Goal: Check status

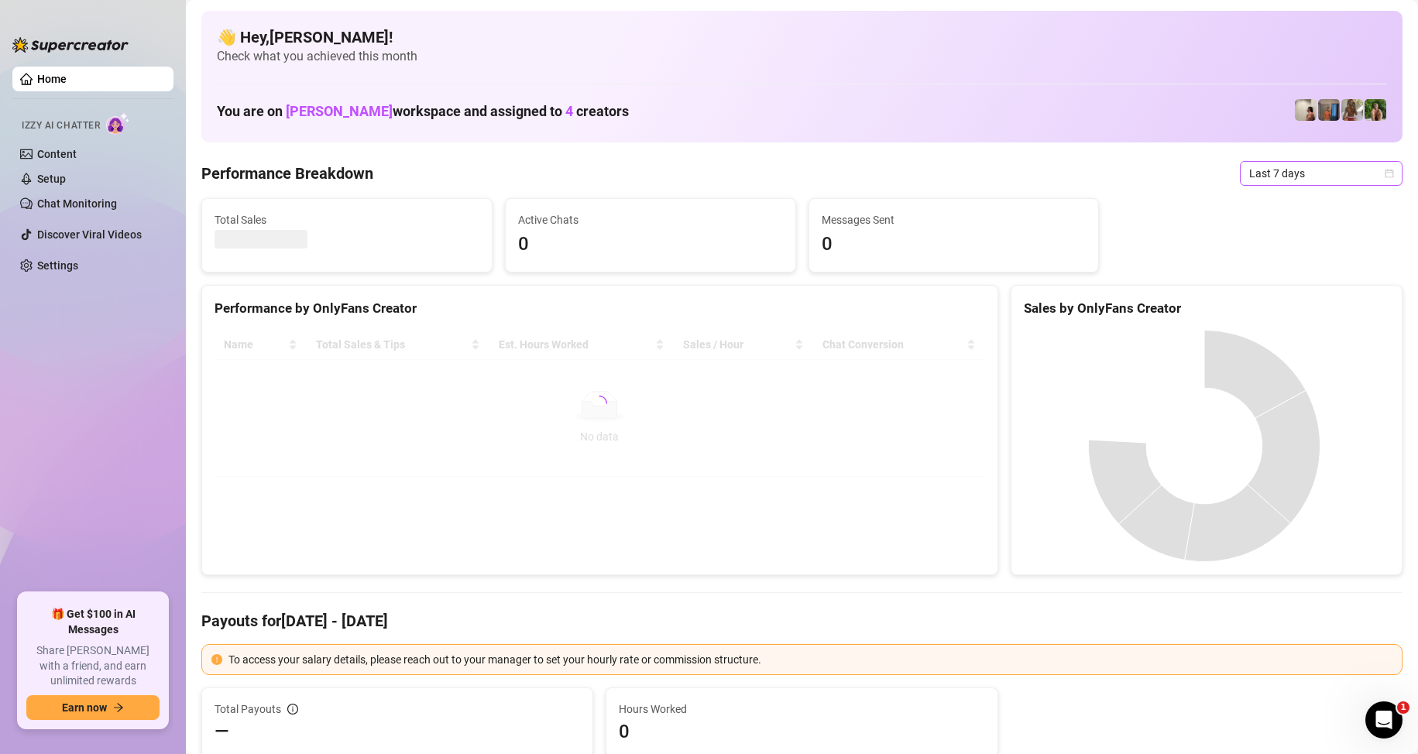
click at [1295, 178] on span "Last 7 days" at bounding box center [1321, 173] width 144 height 23
click at [1284, 300] on div "Custom date" at bounding box center [1308, 303] width 138 height 17
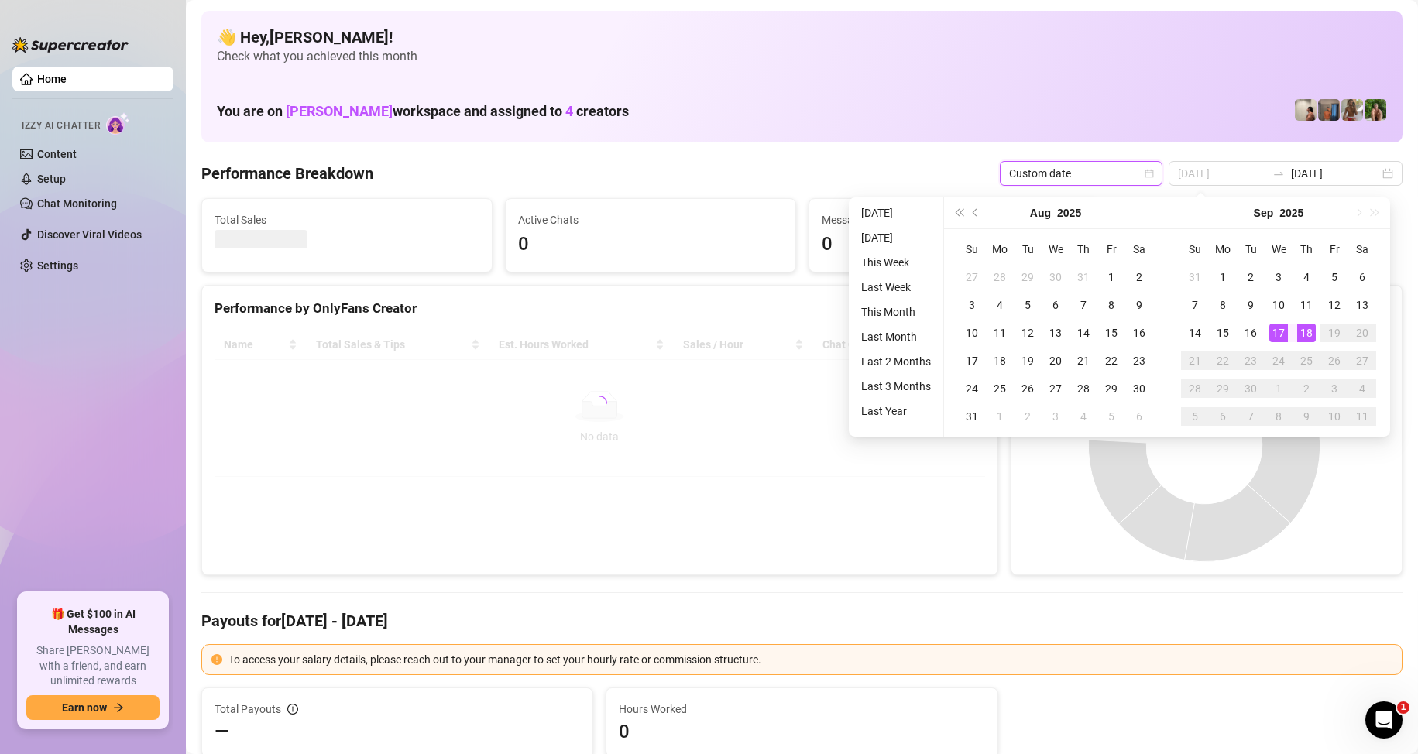
type input "[DATE]"
click at [1304, 332] on div "18" at bounding box center [1306, 333] width 19 height 19
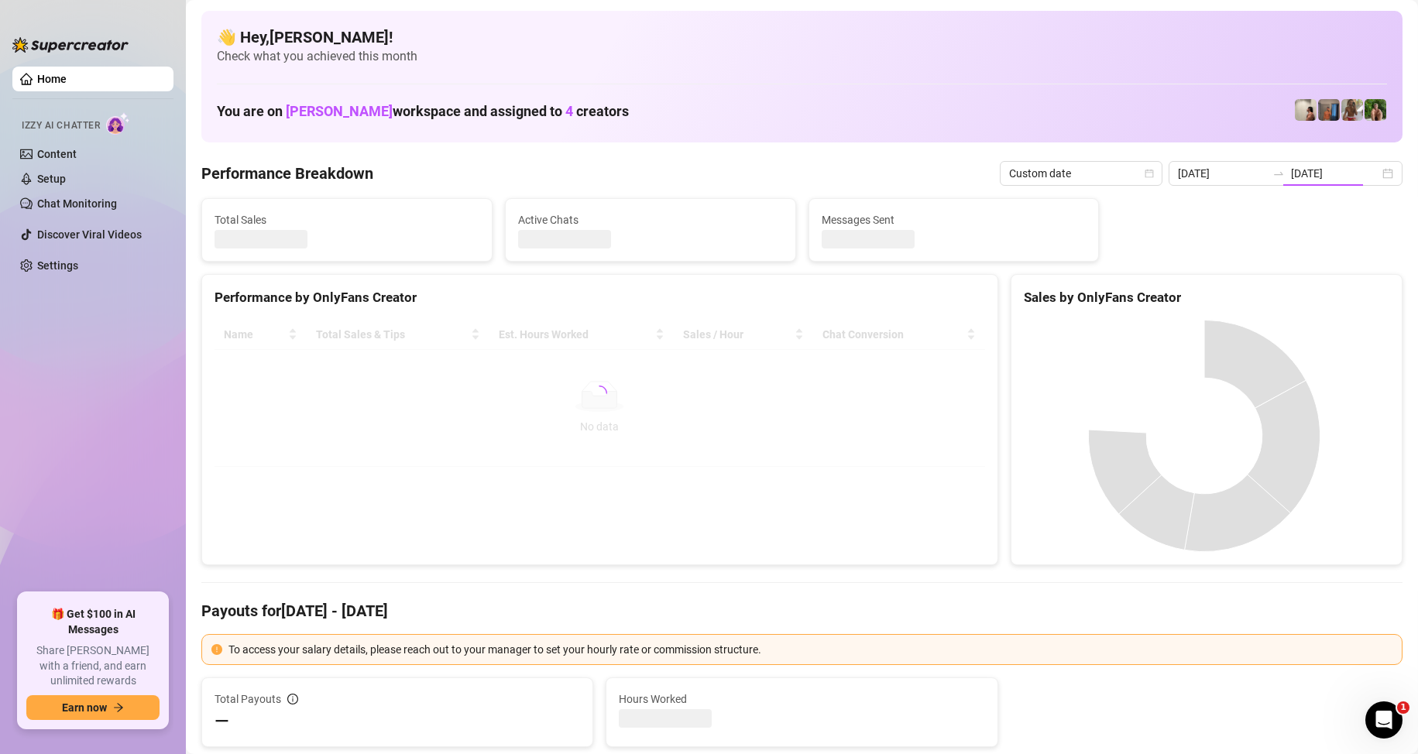
type input "[DATE]"
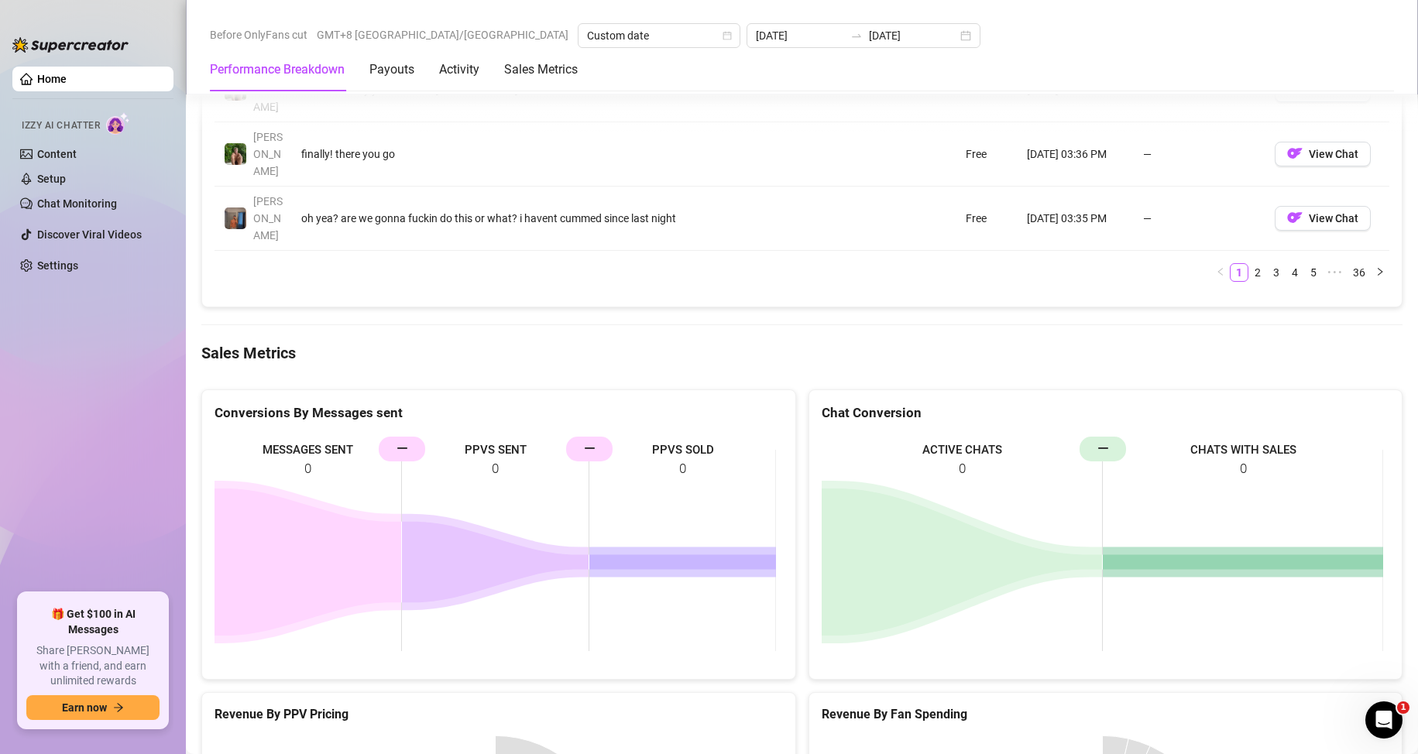
scroll to position [1818, 0]
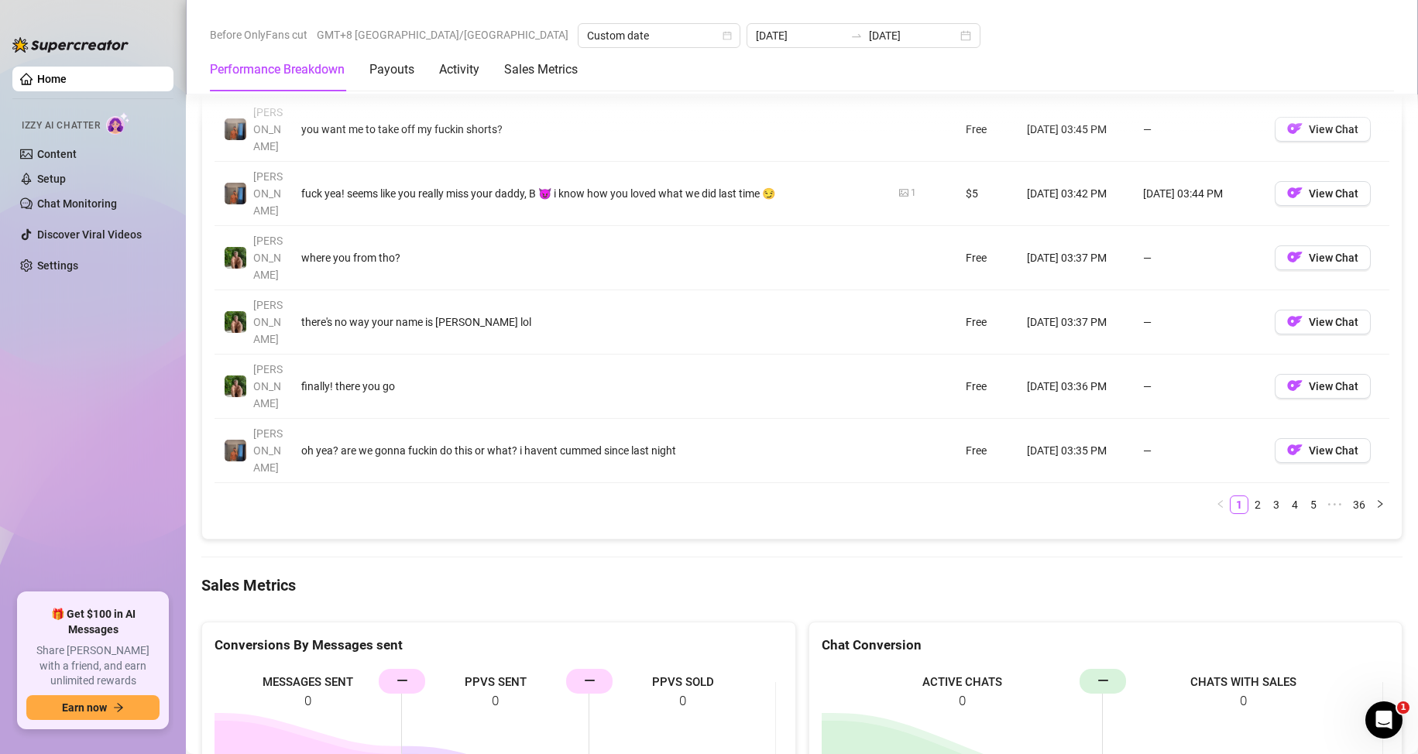
click at [594, 575] on Metrics "Sales Metrics" at bounding box center [801, 586] width 1201 height 22
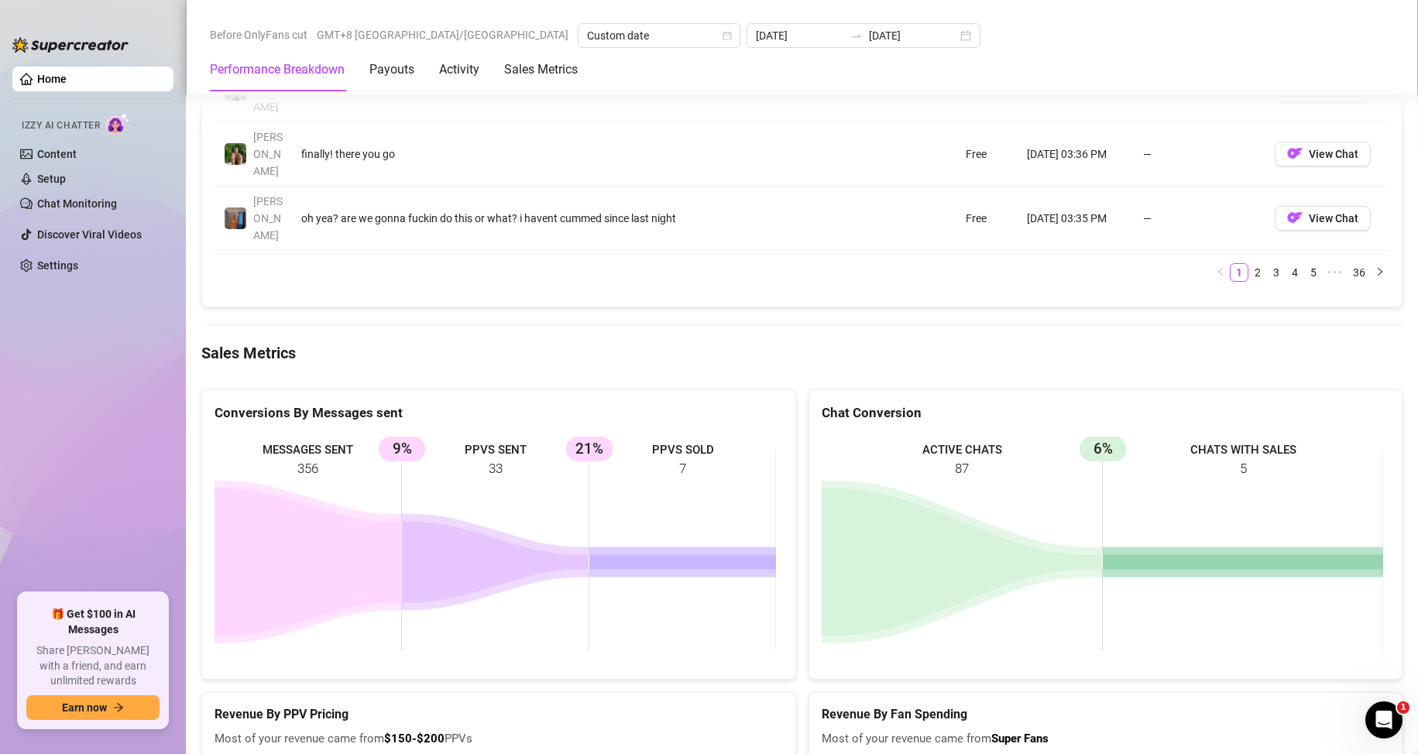
scroll to position [2166, 0]
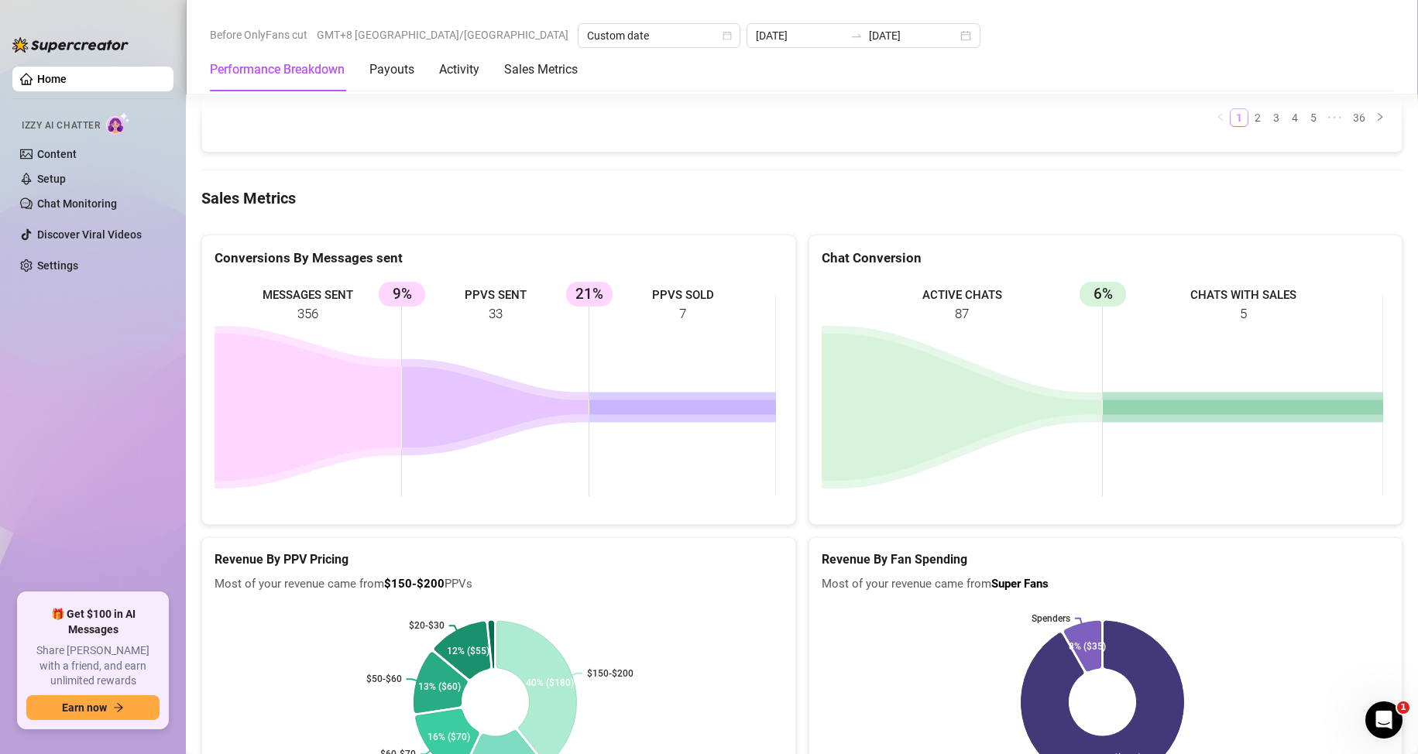
click at [863, 606] on rect at bounding box center [1103, 703] width 562 height 194
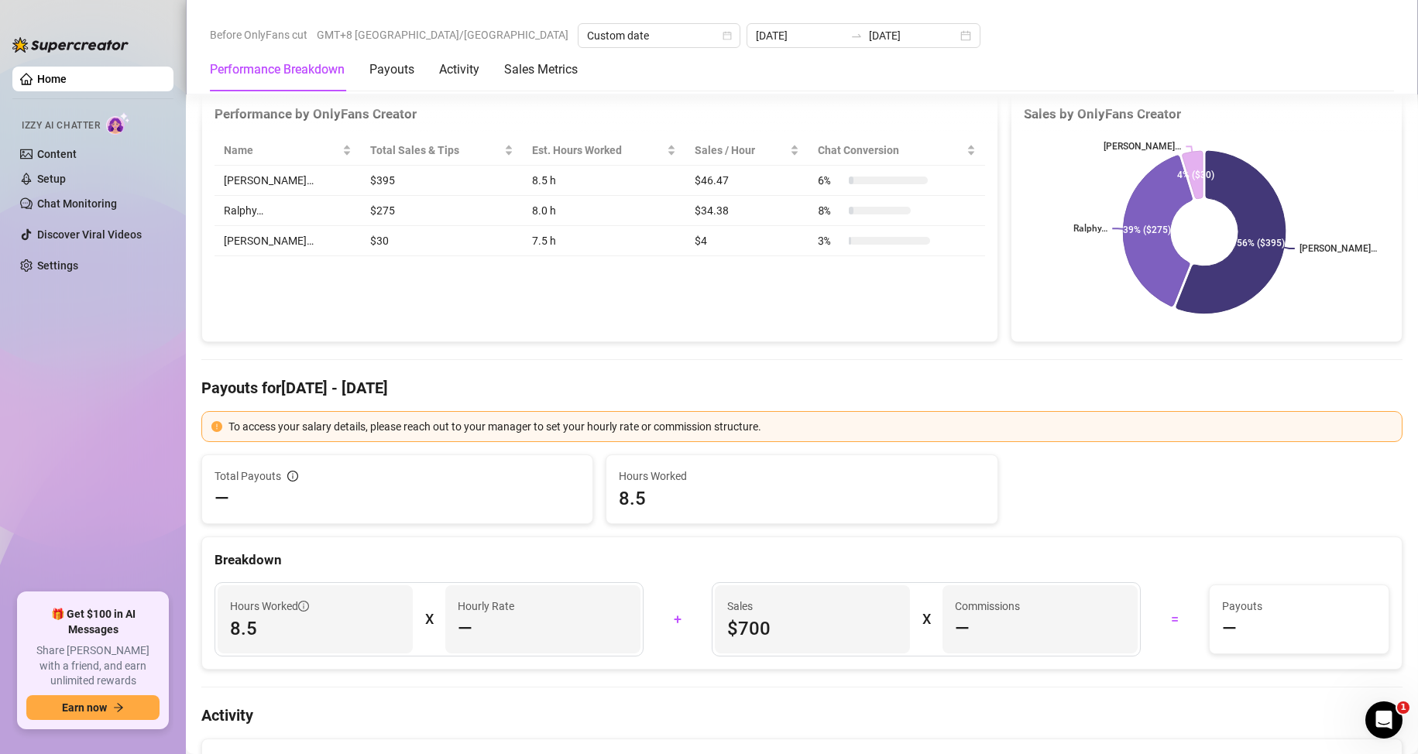
scroll to position [0, 0]
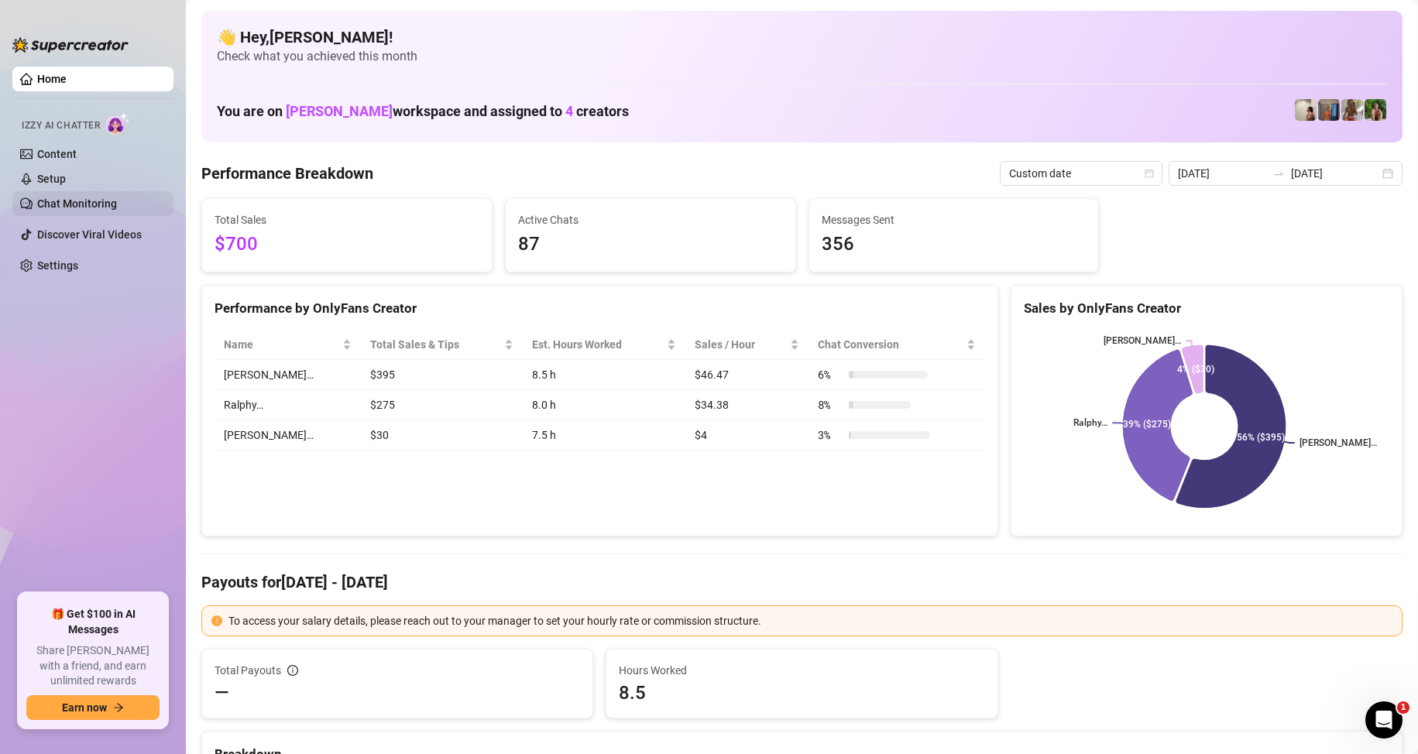
drag, startPoint x: 857, startPoint y: 142, endPoint x: 81, endPoint y: 203, distance: 779.3
click at [848, 141] on div "👋 Hey, Jayson roa ! Check what you achieved this month You are on Sofia Husein …" at bounding box center [801, 77] width 1201 height 132
